Goal: Find specific page/section: Find specific page/section

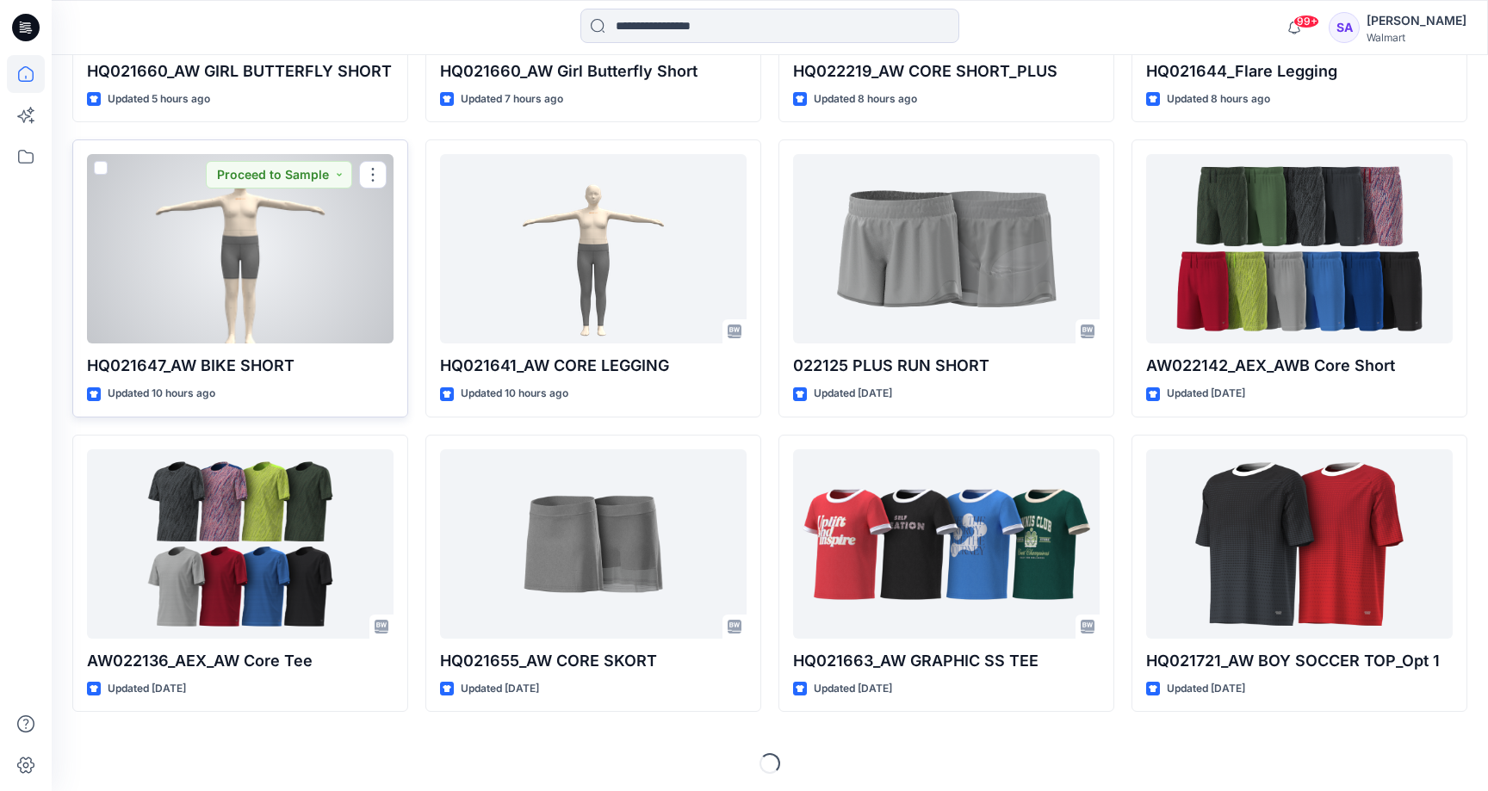
scroll to position [725, 0]
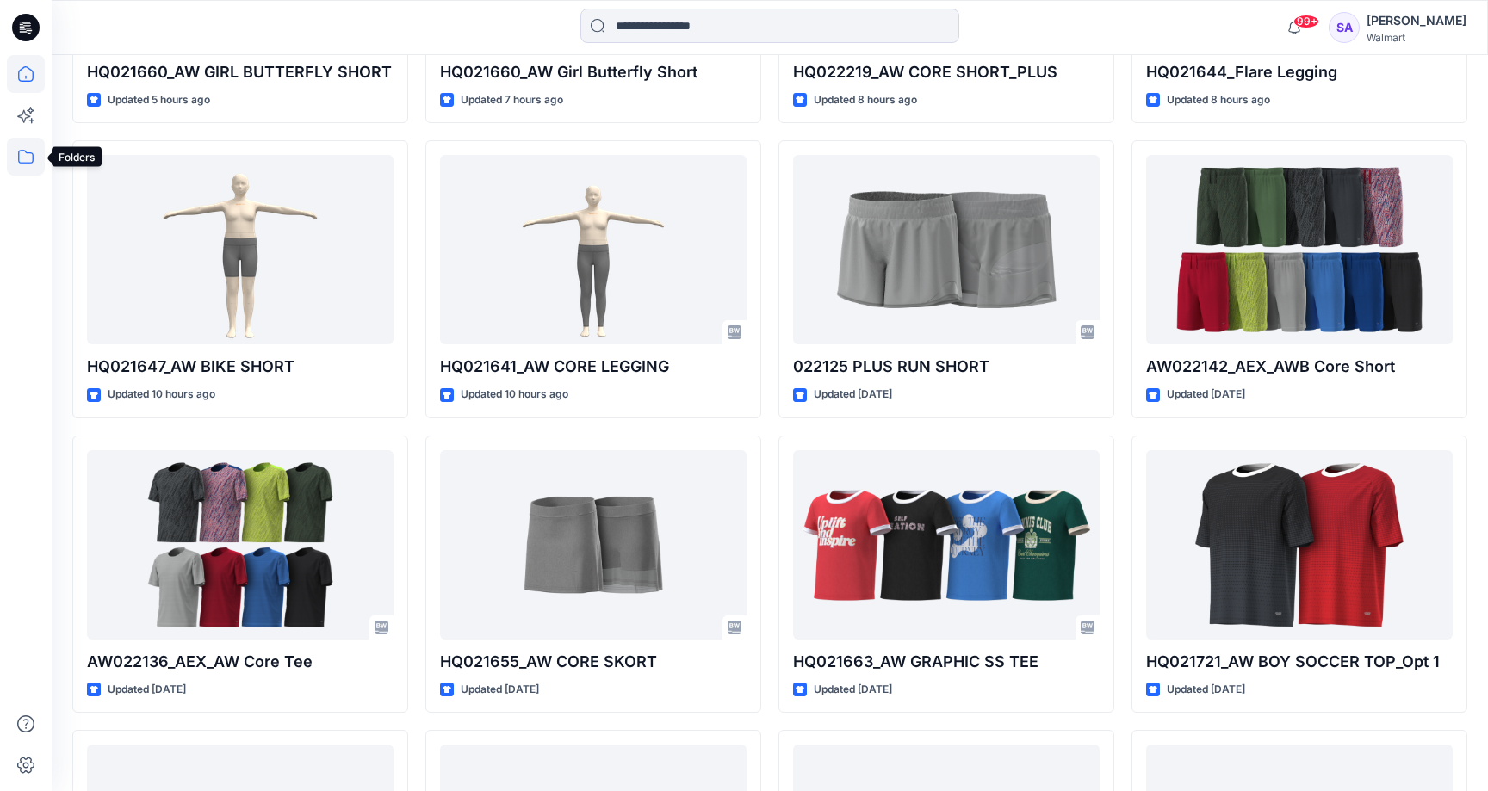
click at [17, 164] on icon at bounding box center [26, 157] width 38 height 38
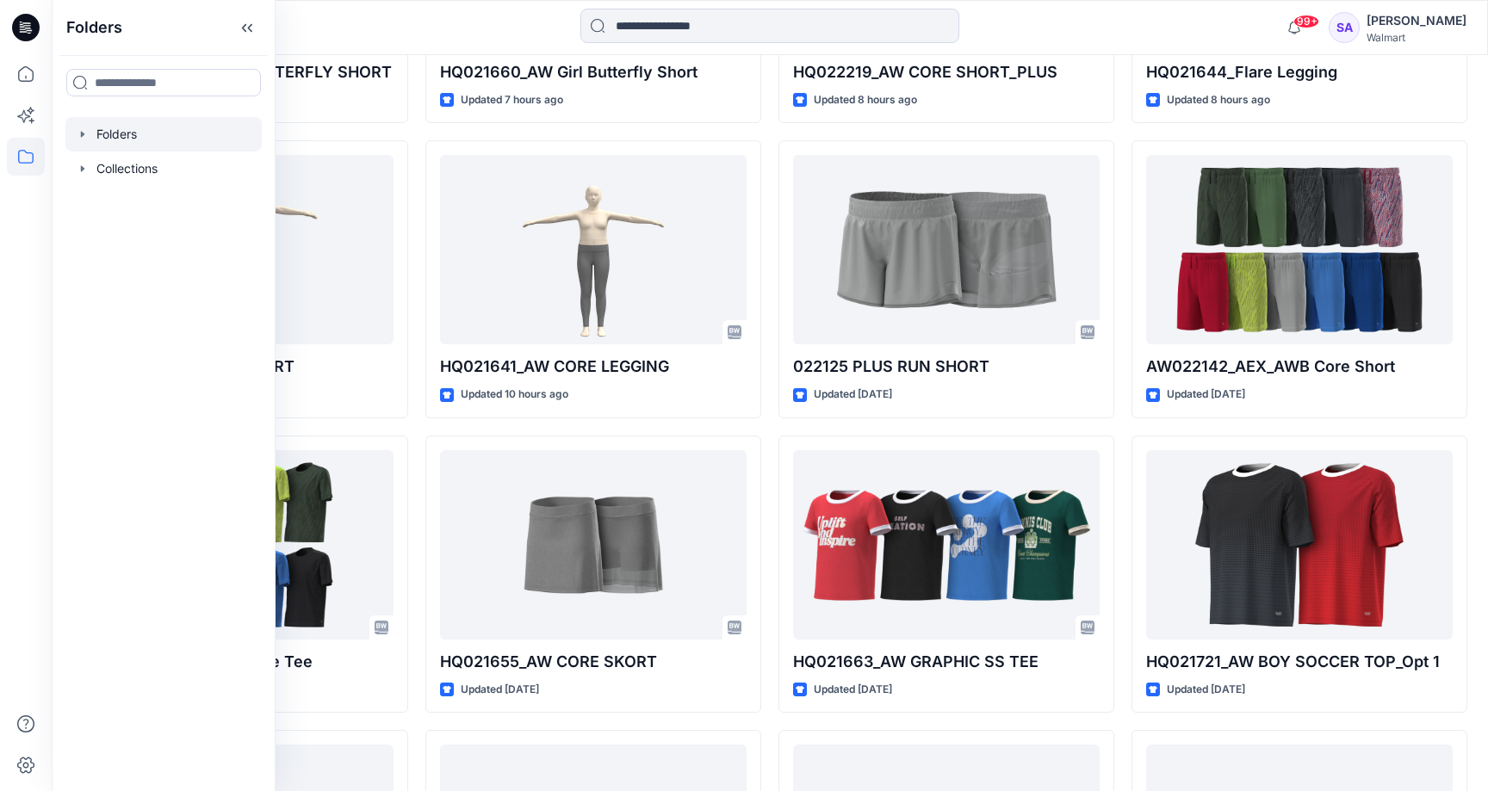
click at [108, 140] on div at bounding box center [163, 134] width 196 height 34
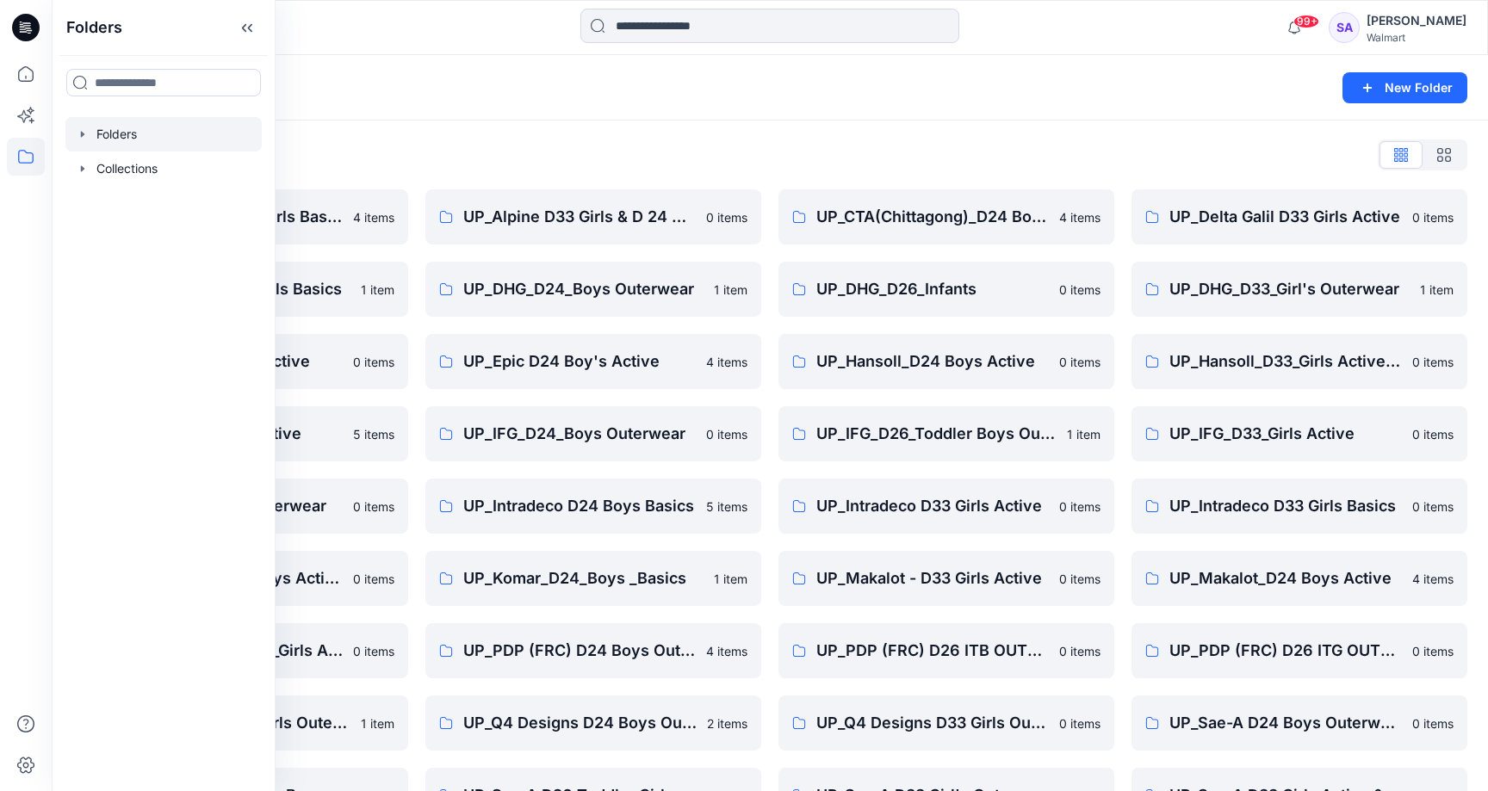
click at [533, 133] on div "Folders List UP_ Mas Acme D33 Girls Basics 4 items UP_Delta Galil D33 Girls Bas…" at bounding box center [770, 519] width 1437 height 796
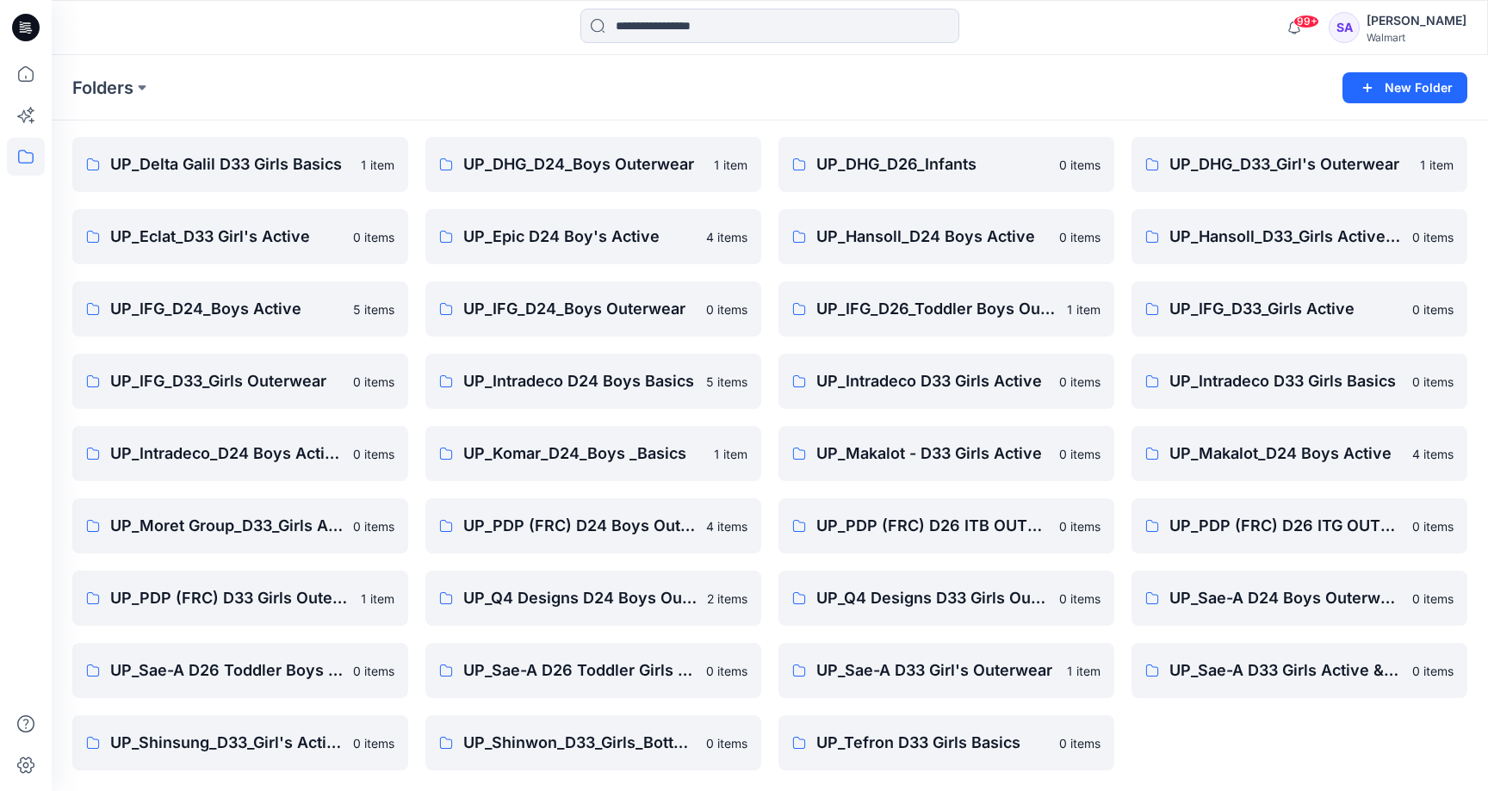
scroll to position [125, 0]
click at [1285, 683] on link "UP_Sae-A D33 Girls Active & Bottoms" at bounding box center [1300, 670] width 336 height 55
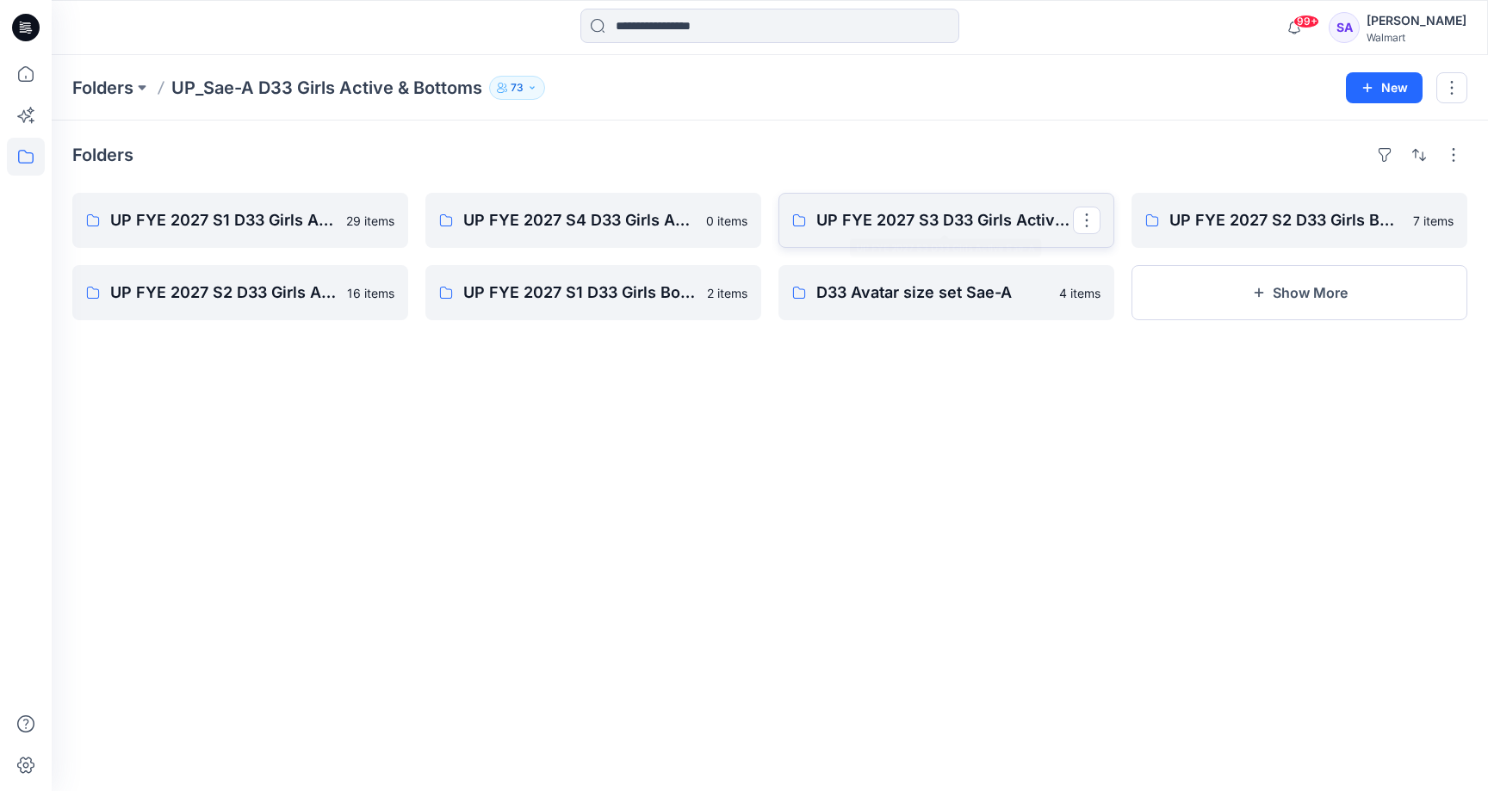
click at [950, 227] on p "UP FYE 2027 S3 D33 Girls Active Sae-A" at bounding box center [944, 220] width 257 height 24
click at [29, 60] on icon at bounding box center [26, 74] width 38 height 38
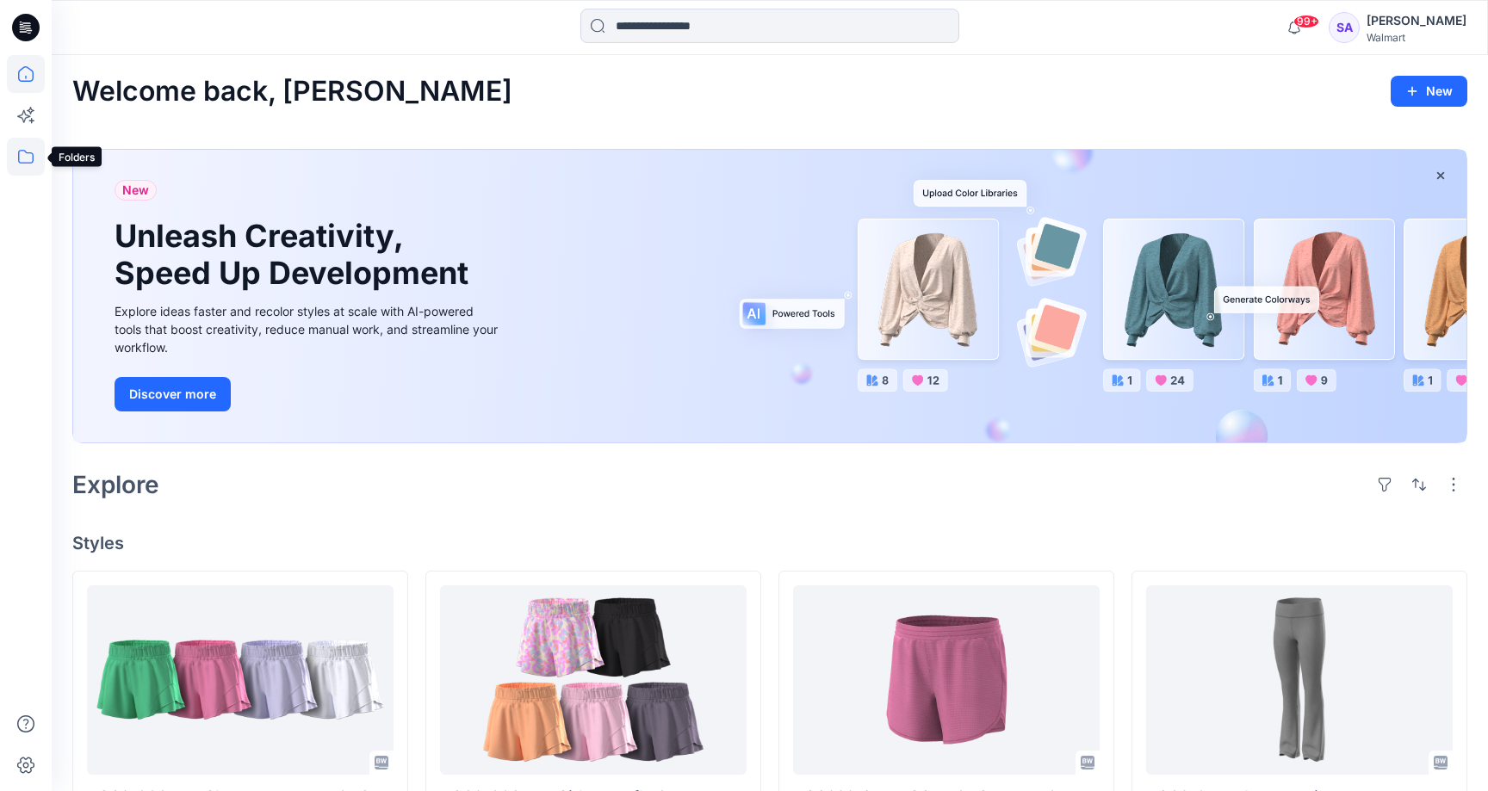
click at [21, 158] on icon at bounding box center [26, 157] width 38 height 38
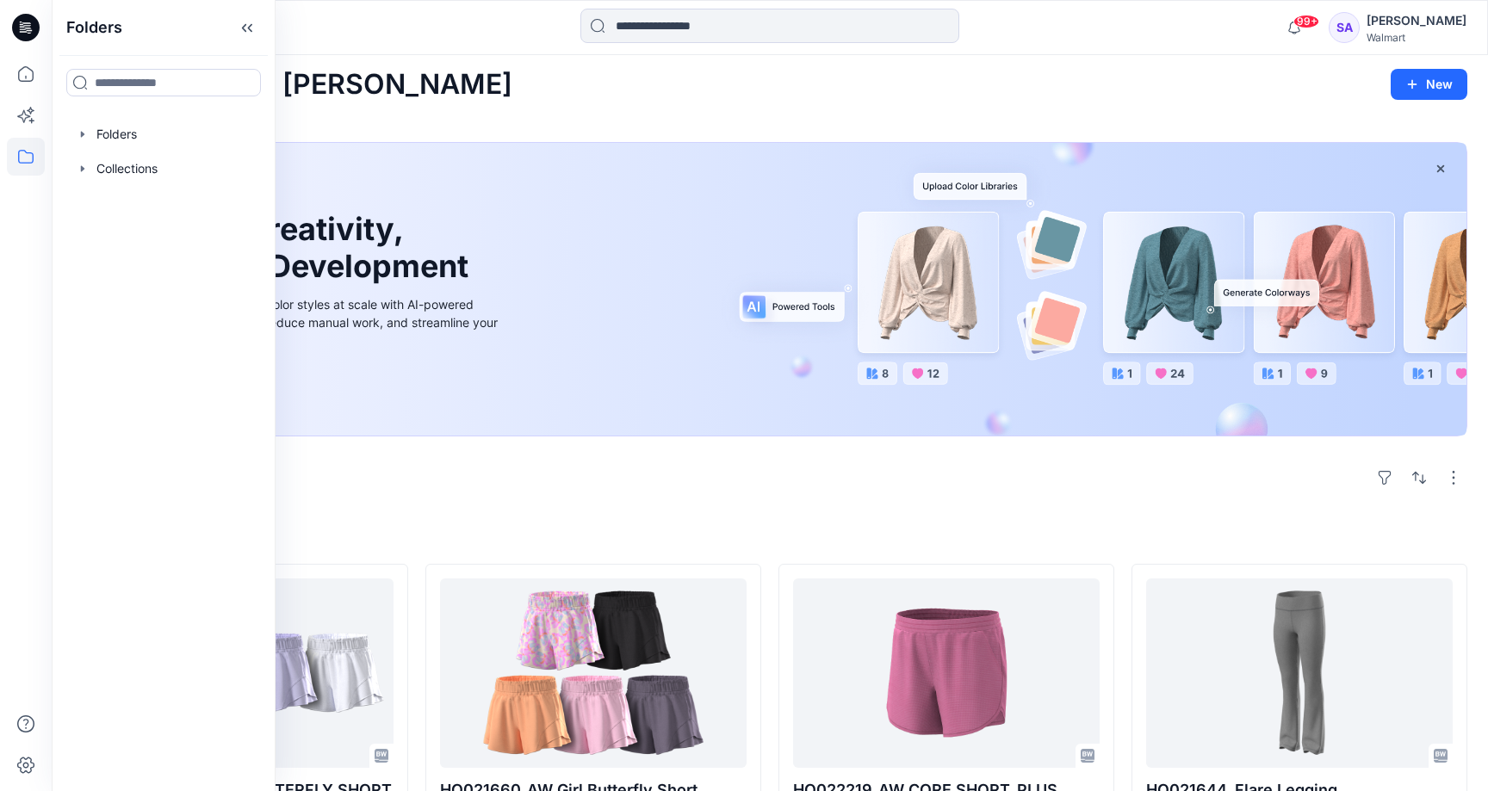
scroll to position [8, 0]
click at [125, 141] on div at bounding box center [163, 134] width 196 height 34
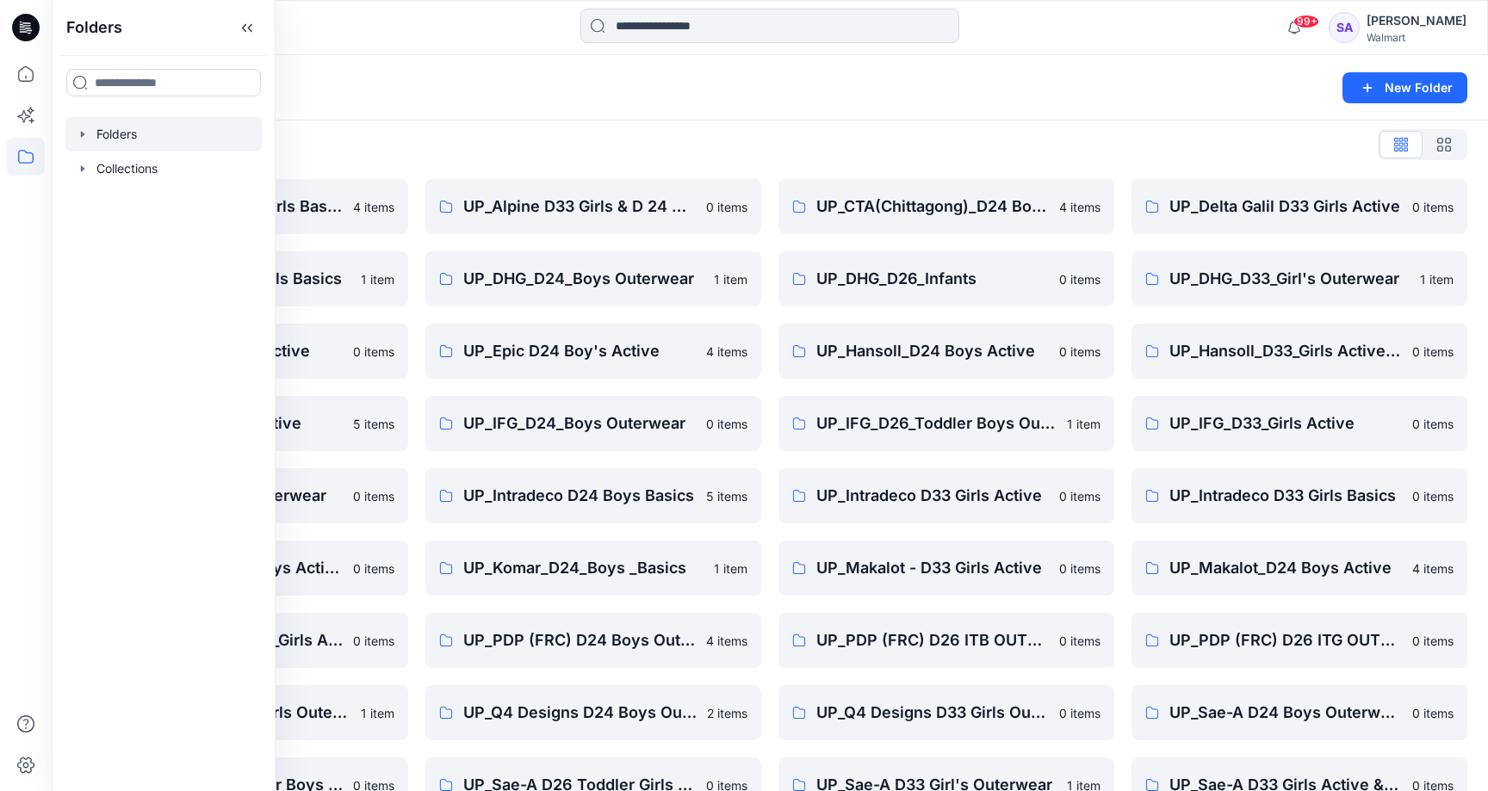
scroll to position [12, 1]
click at [618, 117] on div "Folders New Folder" at bounding box center [770, 87] width 1437 height 65
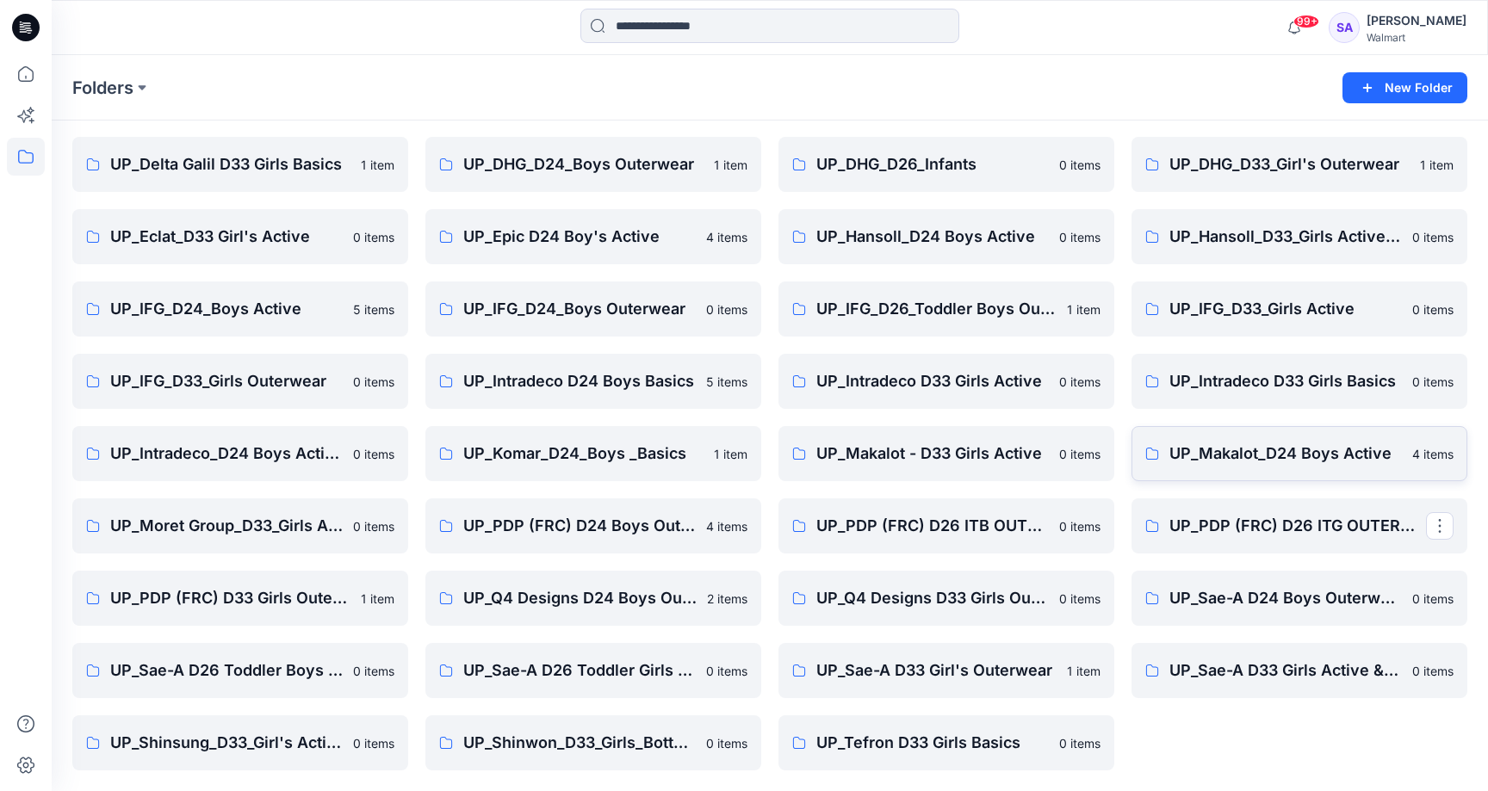
scroll to position [125, 0]
click at [896, 462] on p "UP_Makalot - D33 Girls Active" at bounding box center [944, 454] width 257 height 24
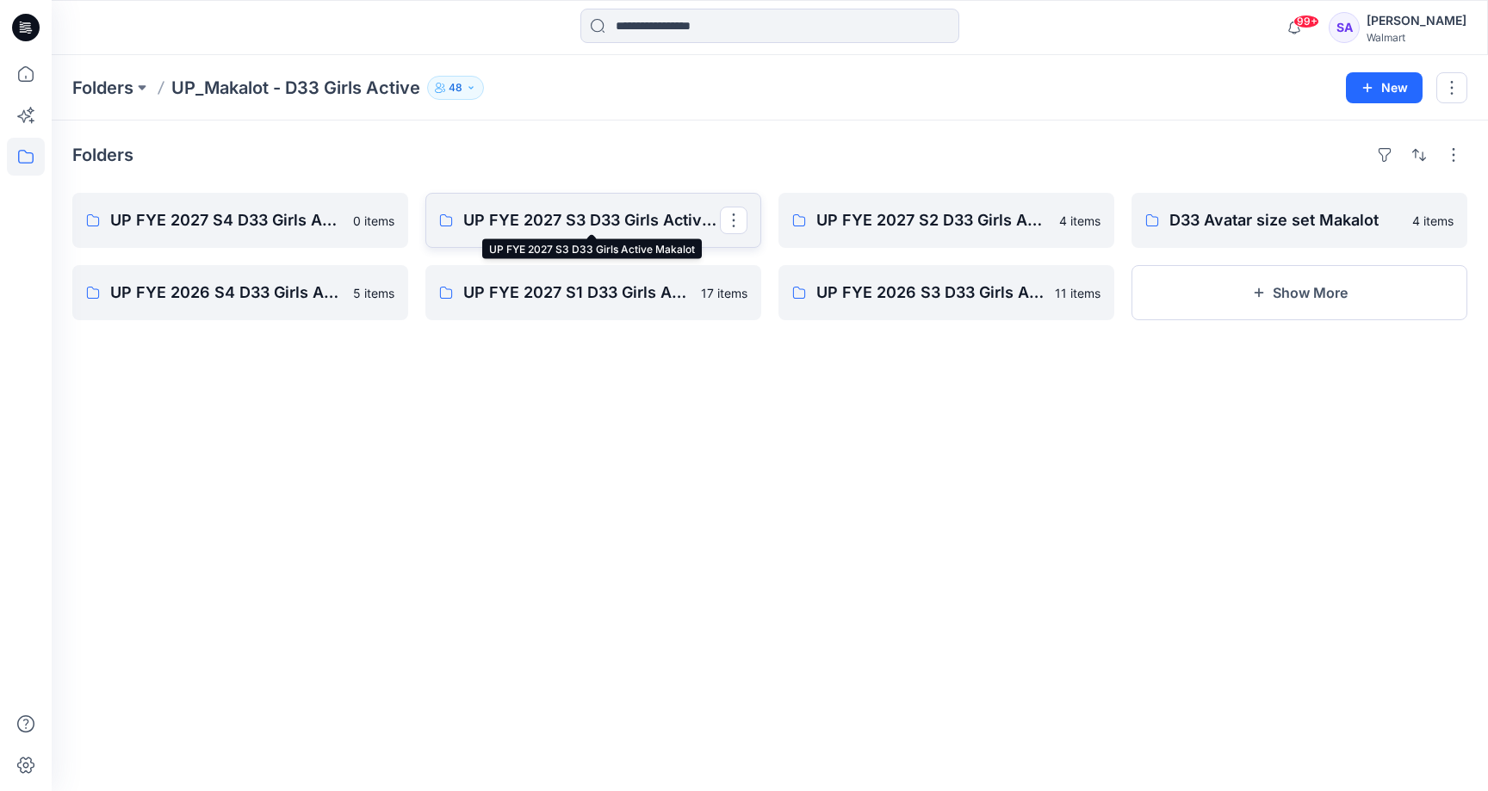
click at [617, 225] on p "UP FYE 2027 S3 D33 Girls Active Makalot" at bounding box center [591, 220] width 257 height 24
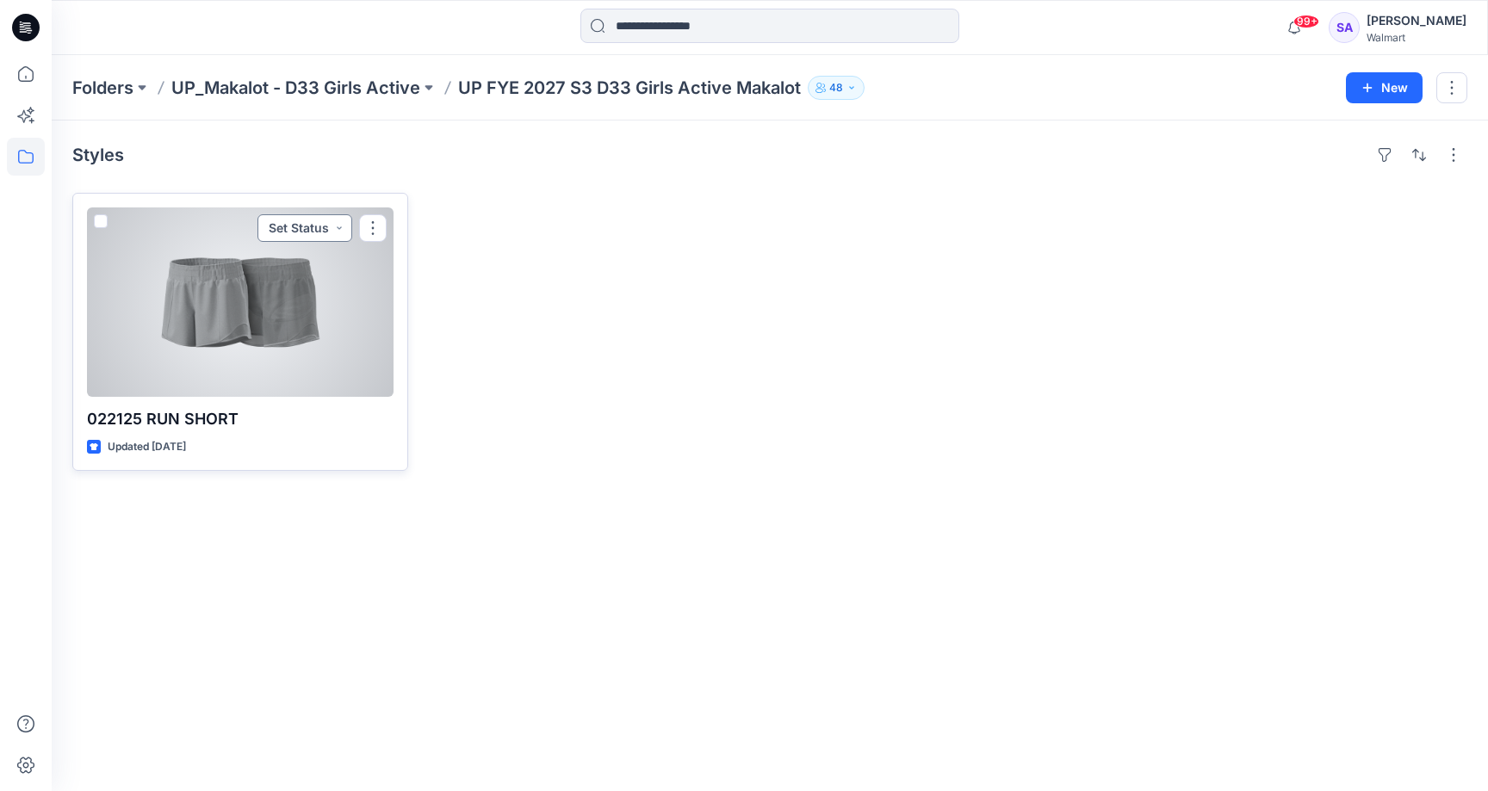
click at [292, 234] on button "Set Status" at bounding box center [305, 228] width 95 height 28
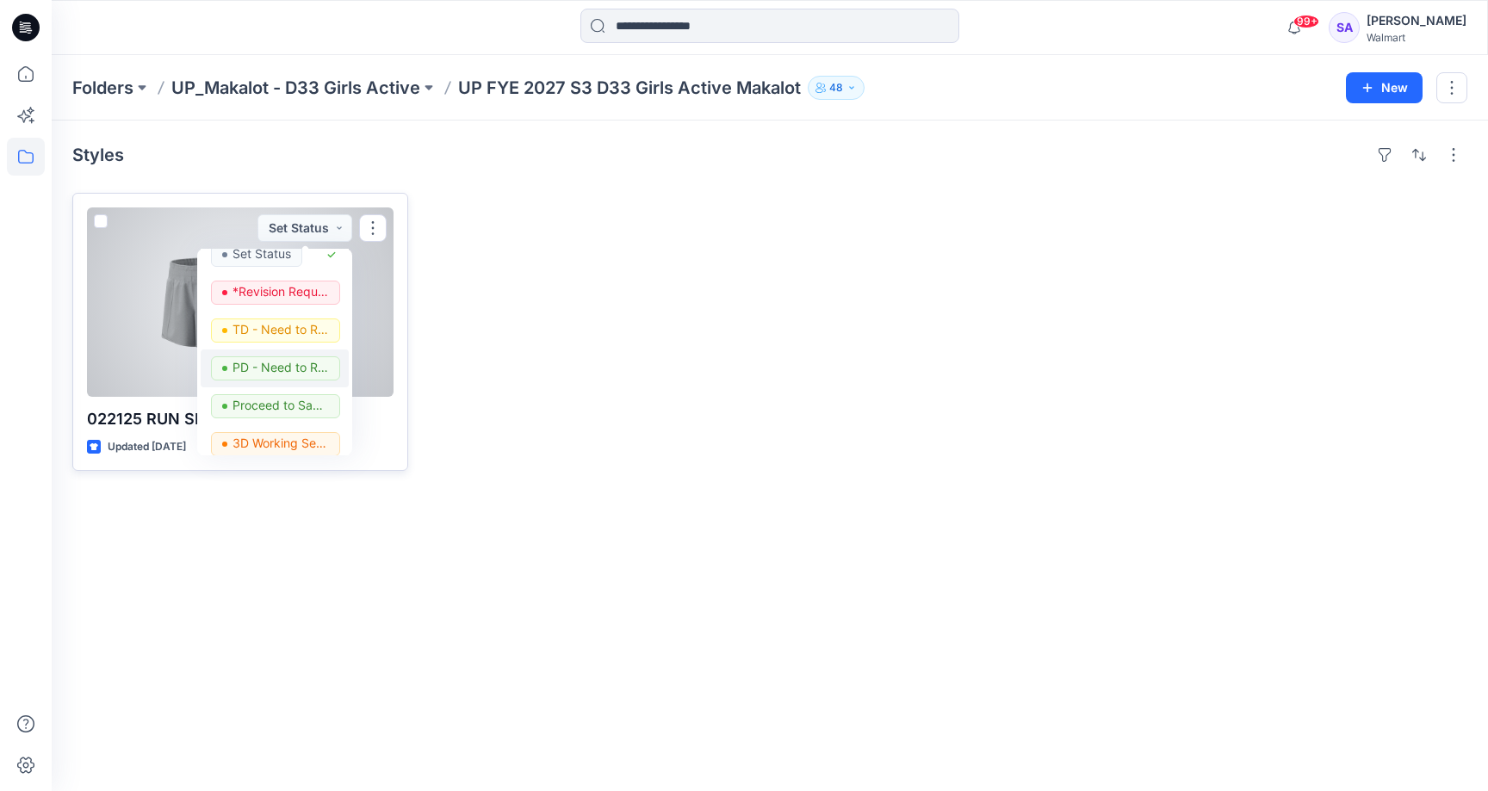
scroll to position [2, 0]
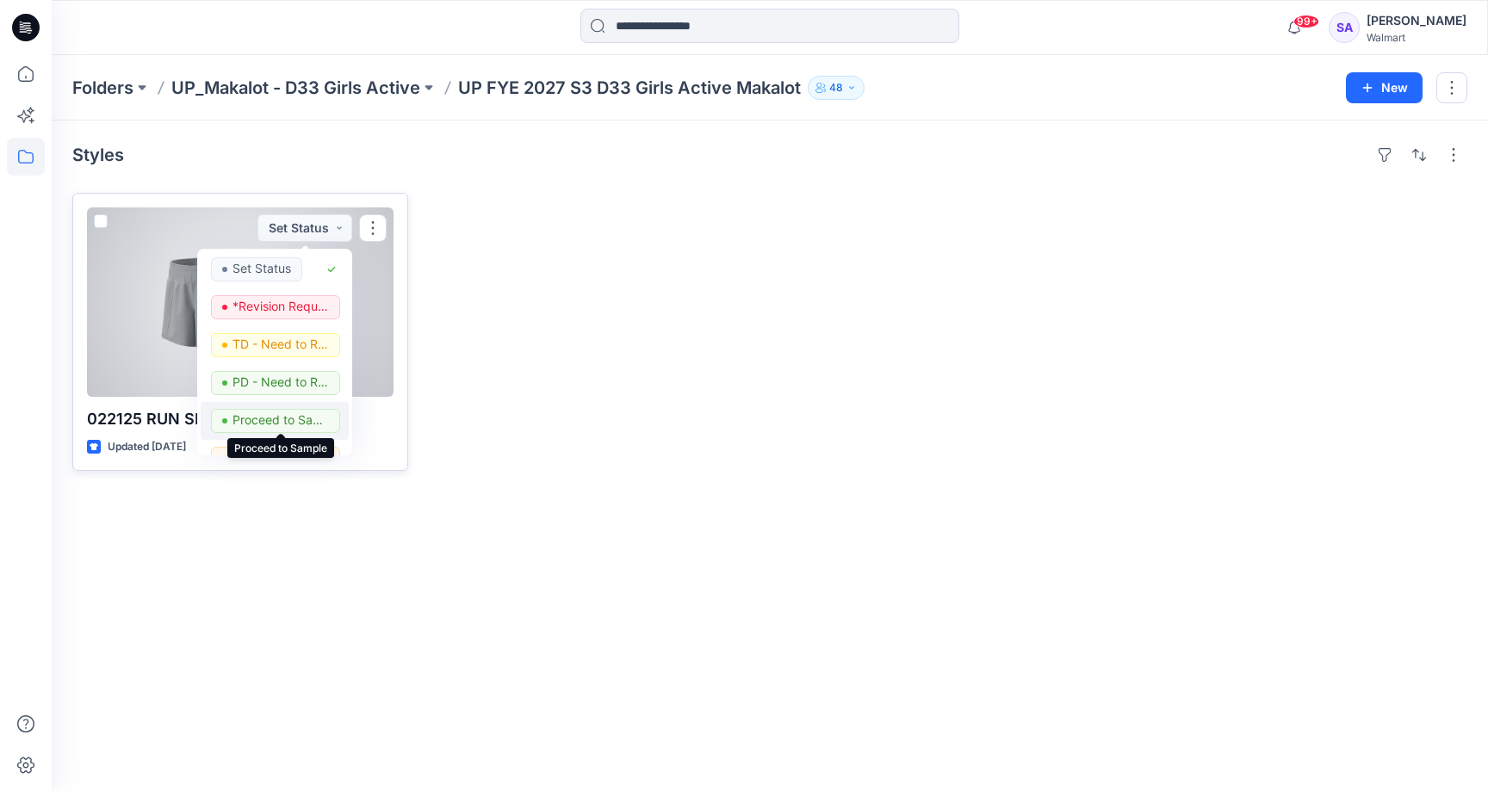
click at [288, 419] on p "Proceed to Sample" at bounding box center [281, 420] width 96 height 22
